Goal: Find specific page/section: Find specific page/section

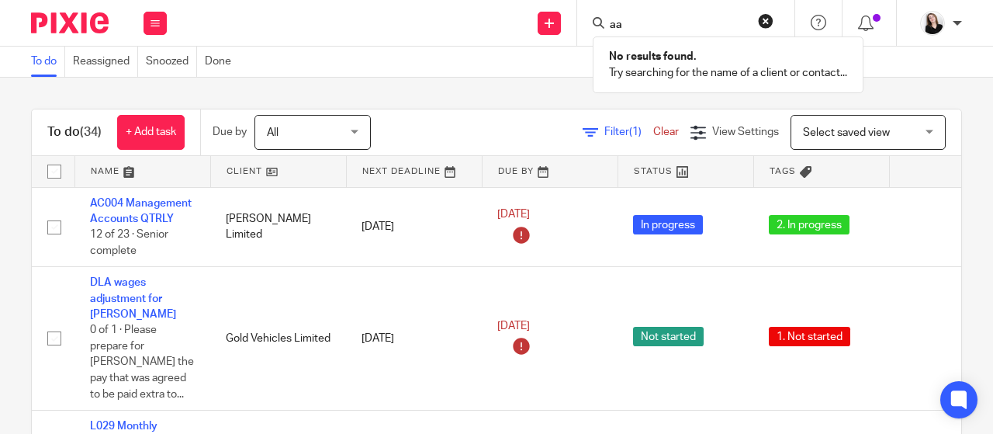
type input "a"
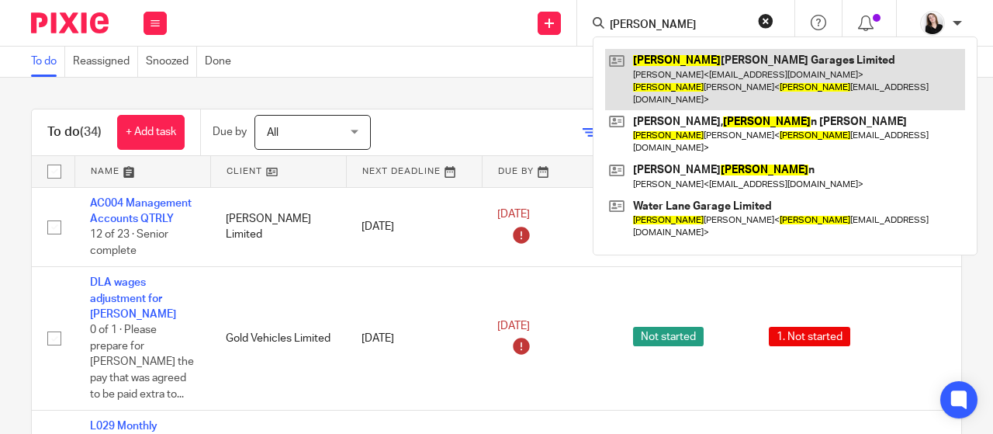
type input "[PERSON_NAME]"
click at [697, 76] on link at bounding box center [785, 79] width 360 height 61
